Goal: Navigation & Orientation: Find specific page/section

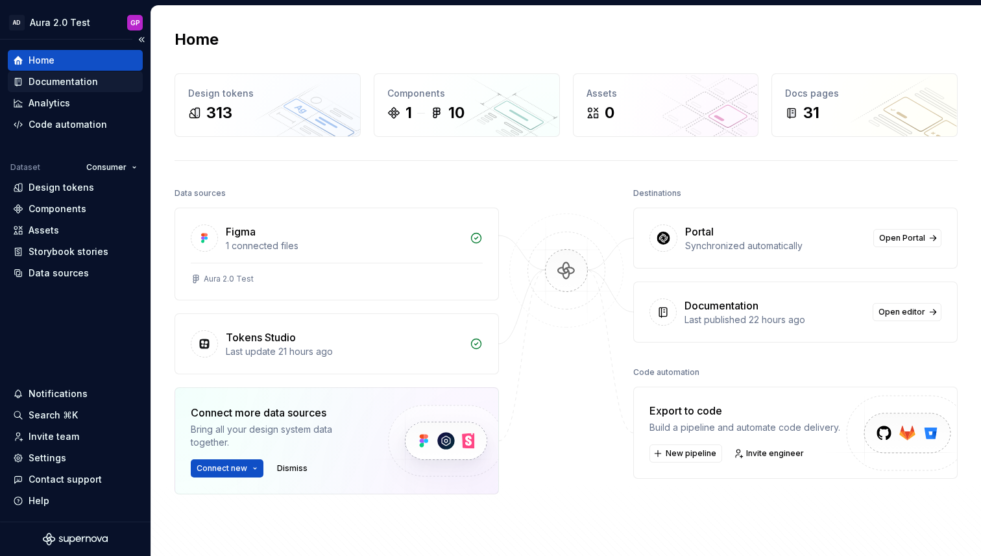
click at [56, 78] on div "Documentation" at bounding box center [63, 81] width 69 height 13
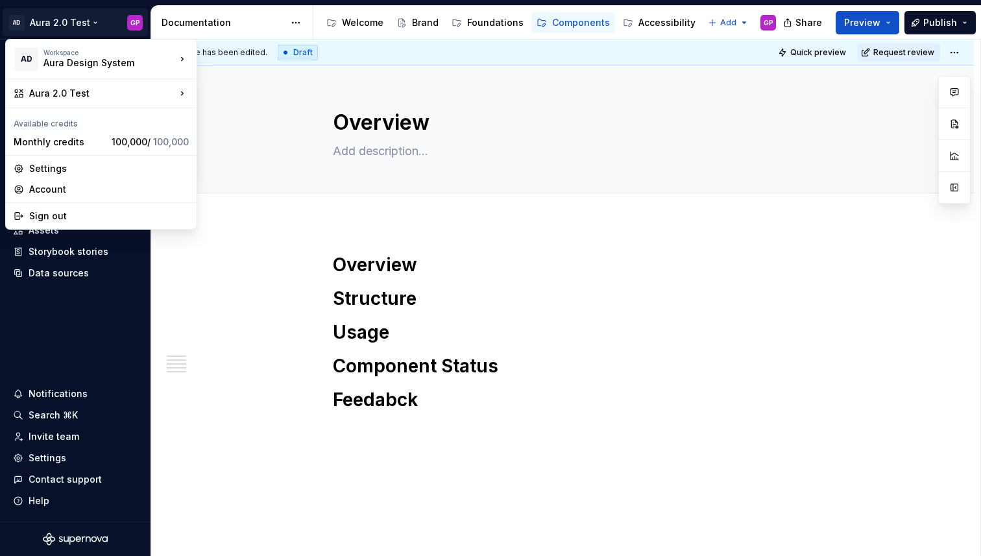
click at [92, 21] on html "AD Aura 2.0 Test GP Home Documentation Analytics Code automation Dataset Consum…" at bounding box center [490, 278] width 981 height 556
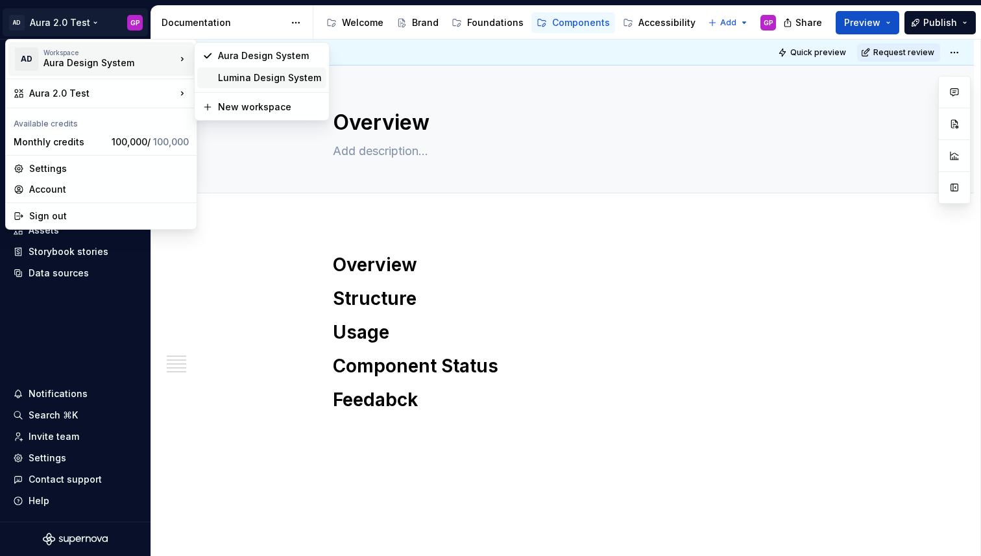
click at [238, 77] on div "Lumina Design System" at bounding box center [269, 77] width 103 height 13
type textarea "*"
